Goal: Information Seeking & Learning: Understand process/instructions

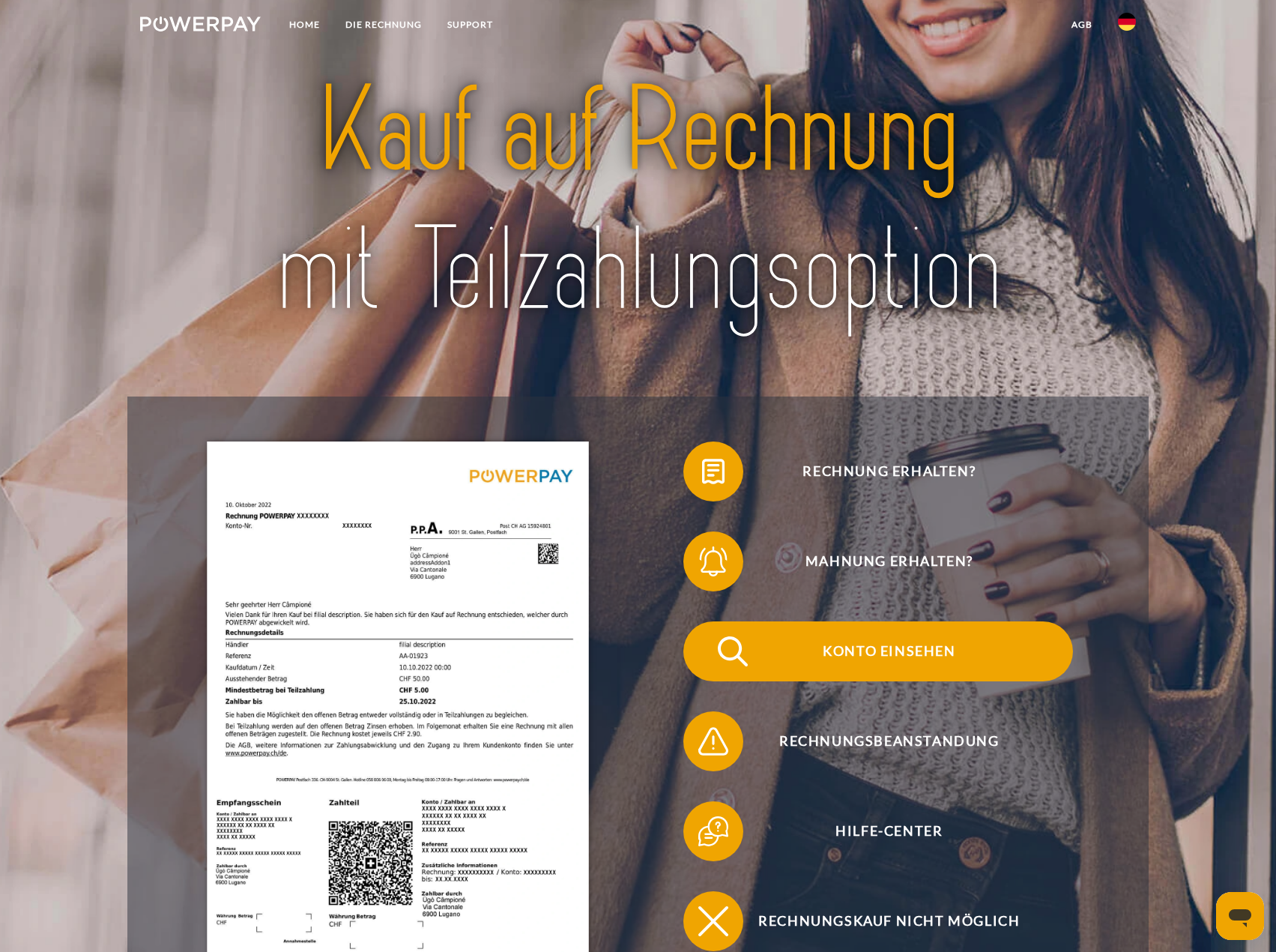
scroll to position [150, 0]
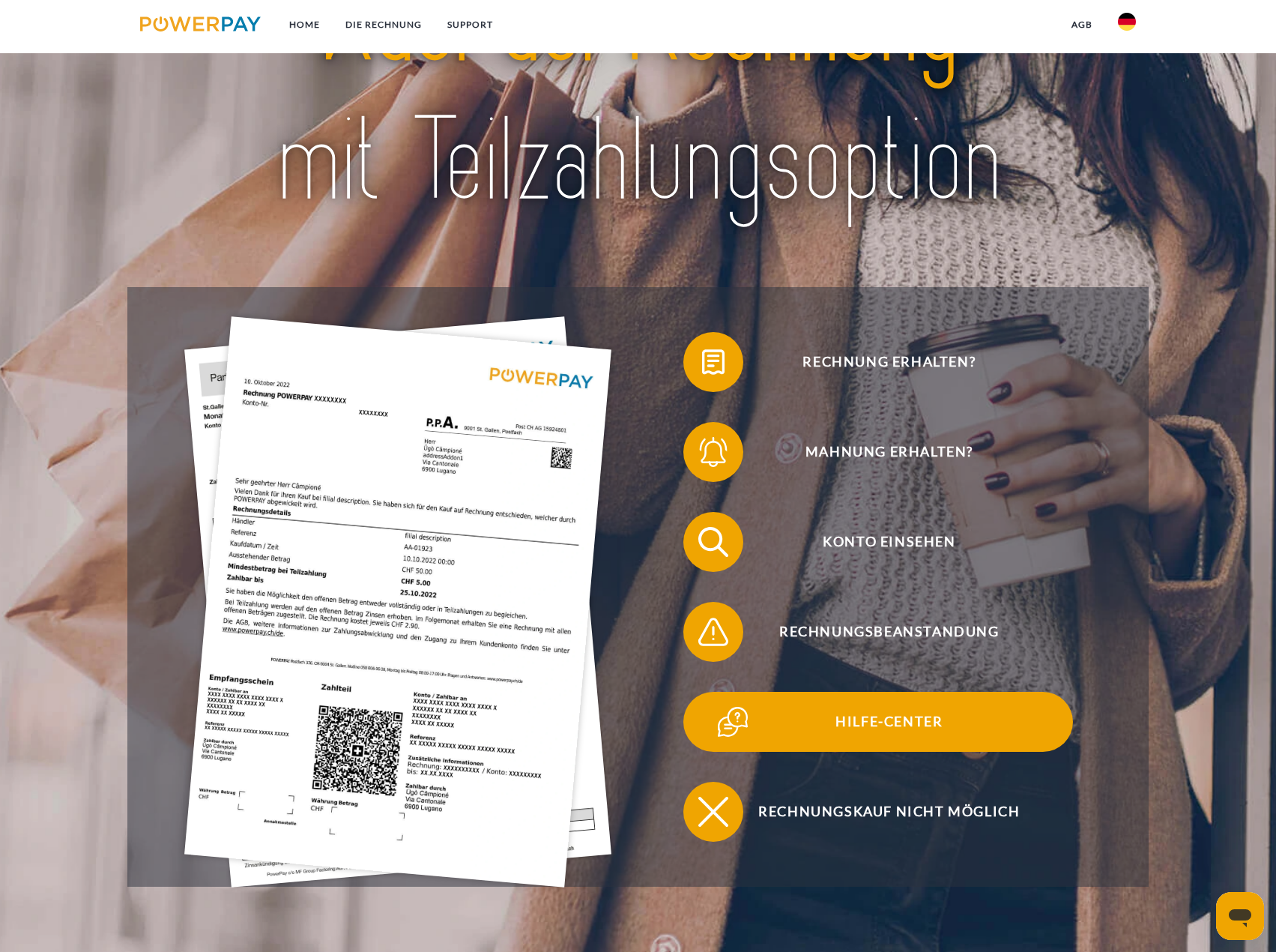
click at [895, 726] on span "Hilfe-Center" at bounding box center [889, 721] width 368 height 60
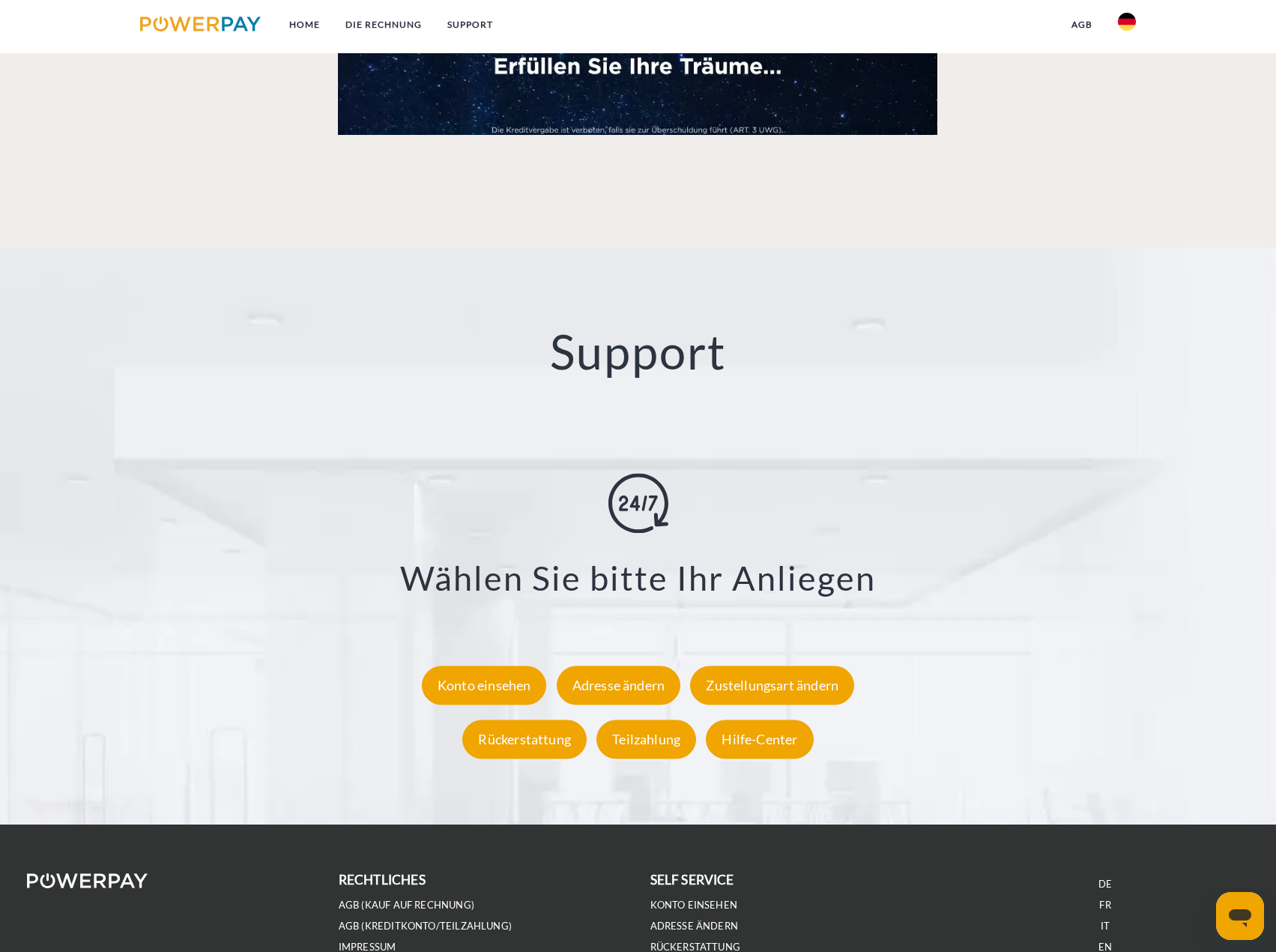
scroll to position [2549, 0]
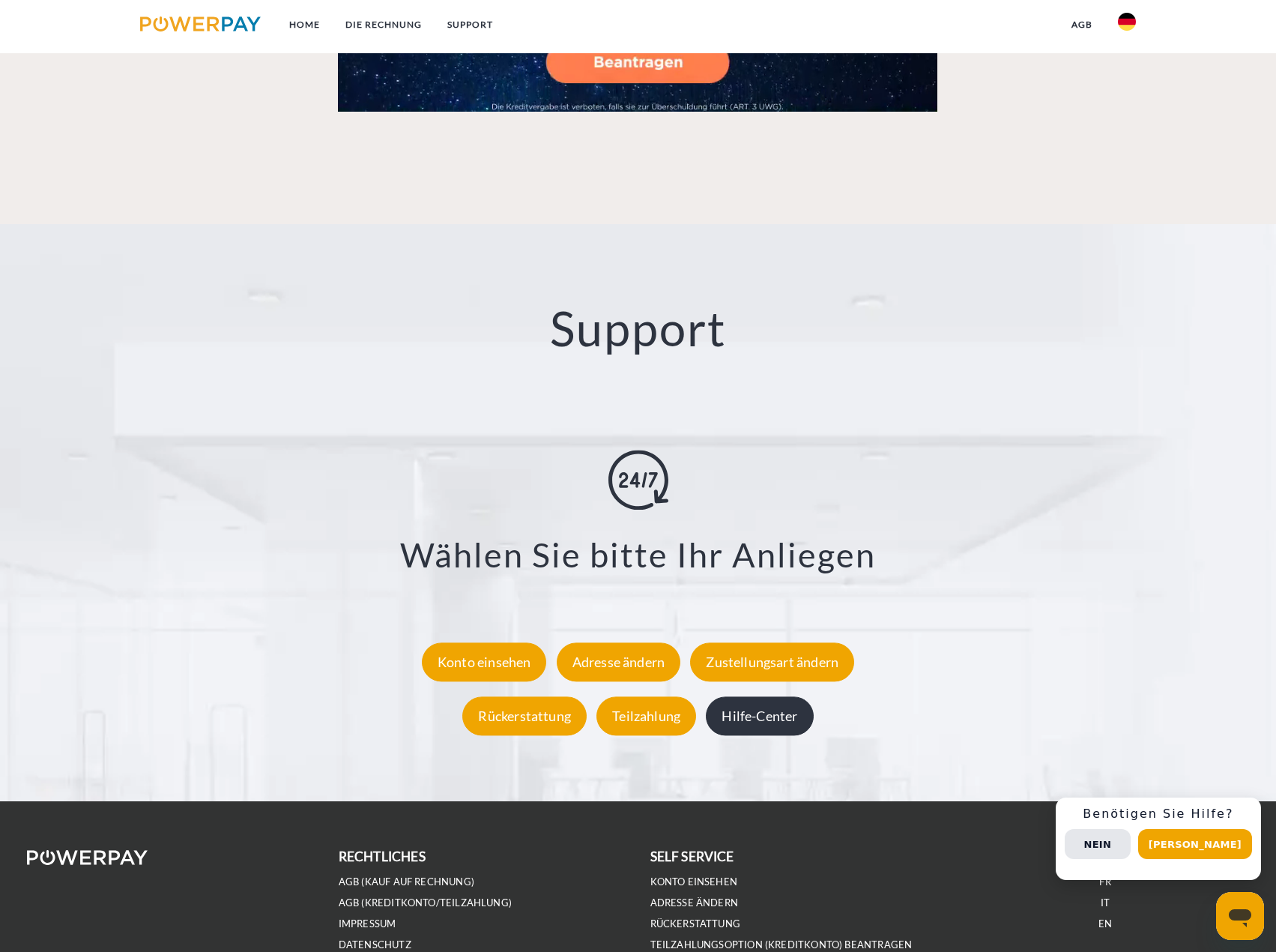
click at [747, 731] on div "Hilfe-Center" at bounding box center [759, 716] width 108 height 39
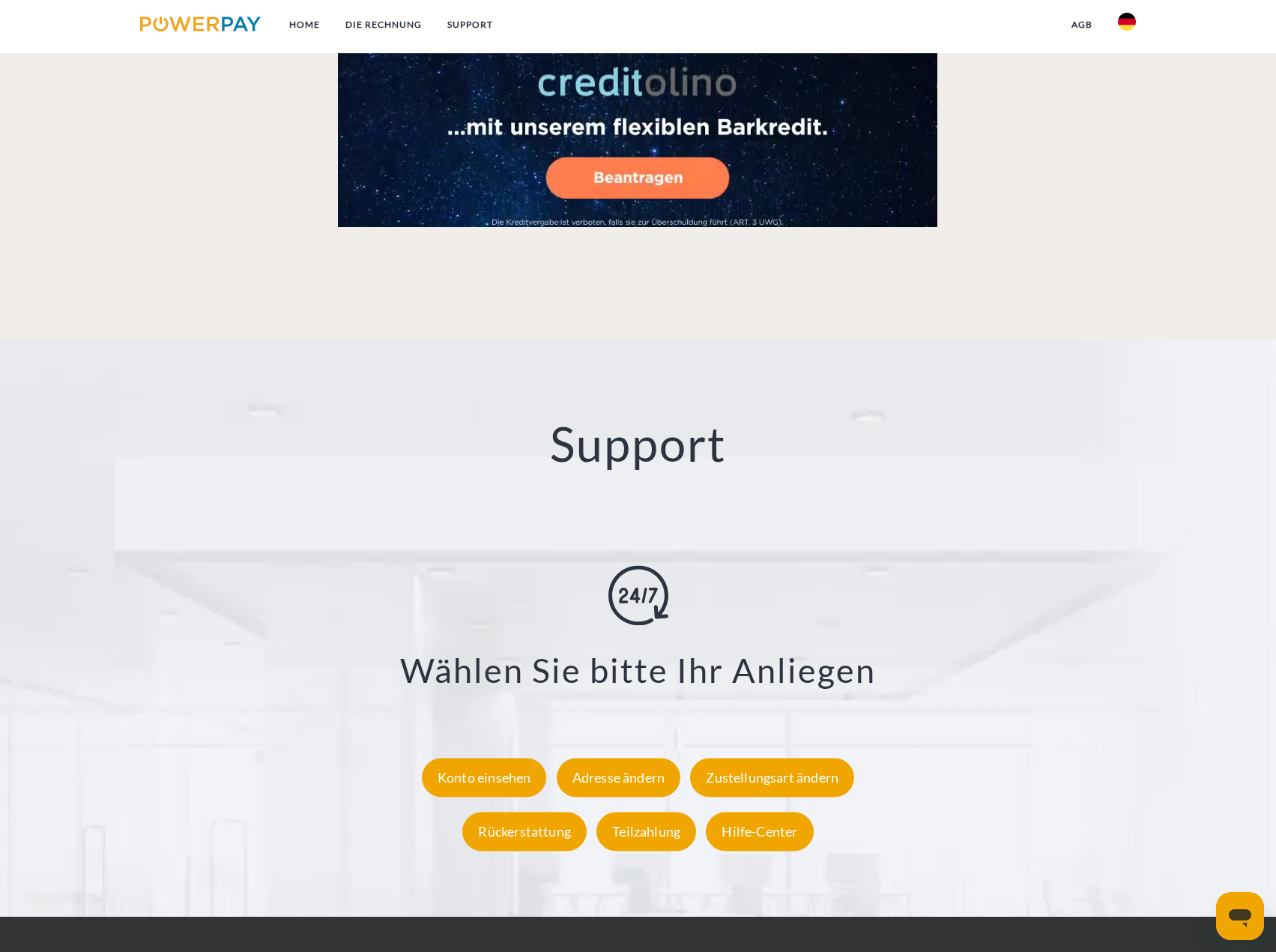
scroll to position [2658, 0]
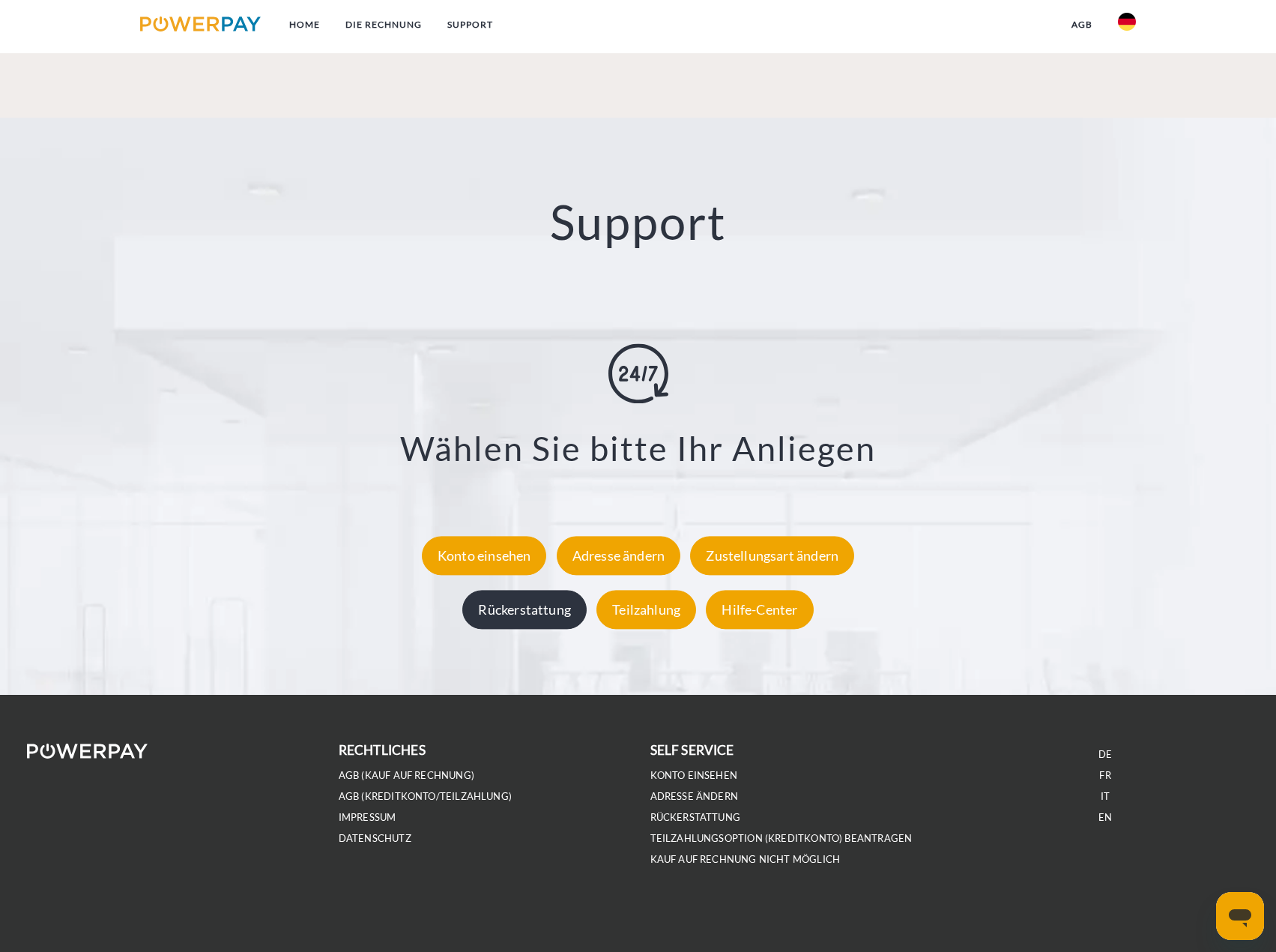
click at [523, 610] on div "Rückerstattung" at bounding box center [525, 609] width 125 height 39
click at [477, 21] on link "SUPPORT" at bounding box center [470, 25] width 71 height 27
click at [505, 554] on div "Konto einsehen" at bounding box center [484, 556] width 125 height 39
click at [631, 561] on div "Adresse ändern" at bounding box center [619, 556] width 125 height 39
click at [765, 614] on div "Hilfe-Center" at bounding box center [759, 609] width 108 height 39
